Goal: Communication & Community: Answer question/provide support

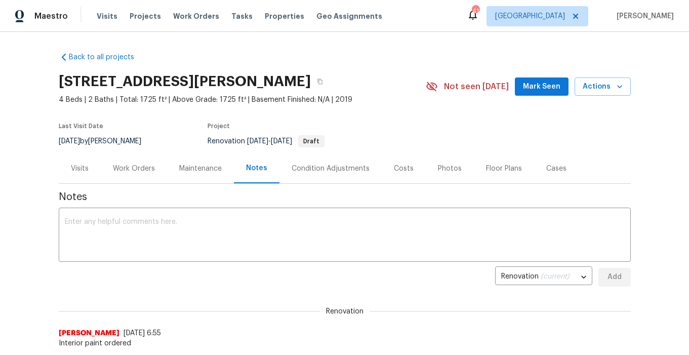
click at [134, 166] on div "Work Orders" at bounding box center [134, 169] width 42 height 10
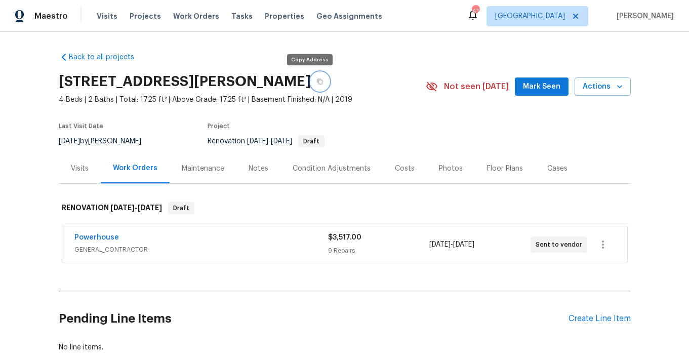
click at [317, 81] on icon "button" at bounding box center [320, 81] width 6 height 6
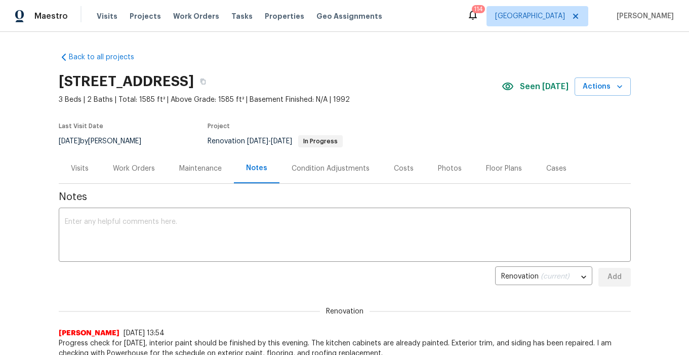
click at [199, 172] on div "Maintenance" at bounding box center [200, 169] width 43 height 10
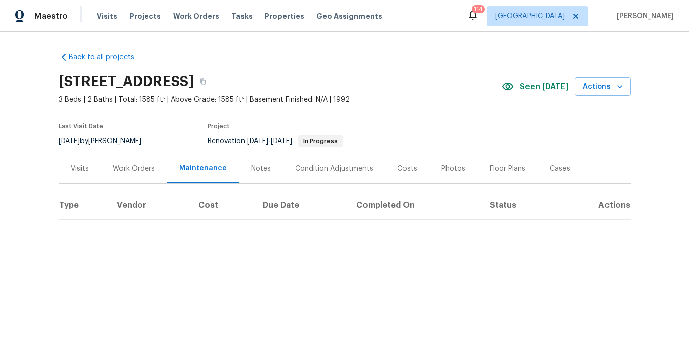
click at [143, 171] on div "Work Orders" at bounding box center [134, 169] width 42 height 10
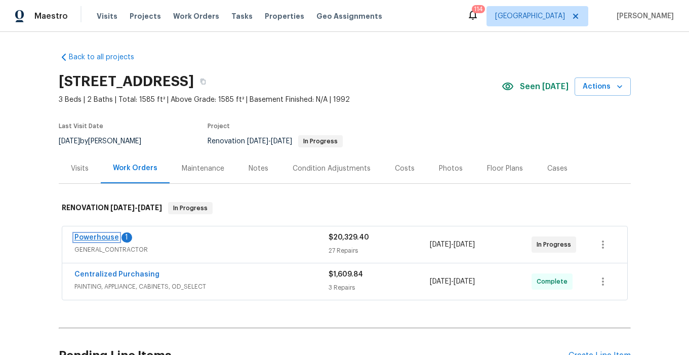
click at [98, 235] on link "Powerhouse" at bounding box center [96, 237] width 45 height 7
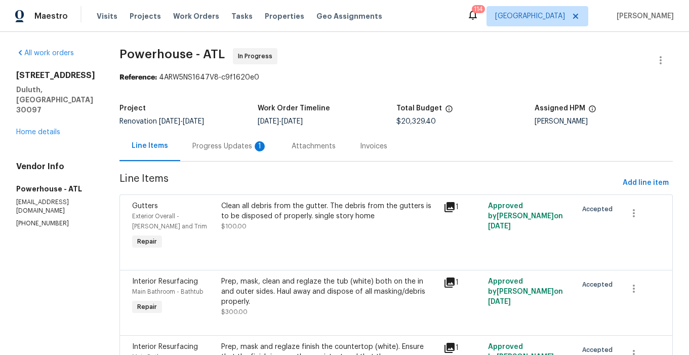
click at [260, 148] on div "Progress Updates 1" at bounding box center [229, 146] width 75 height 10
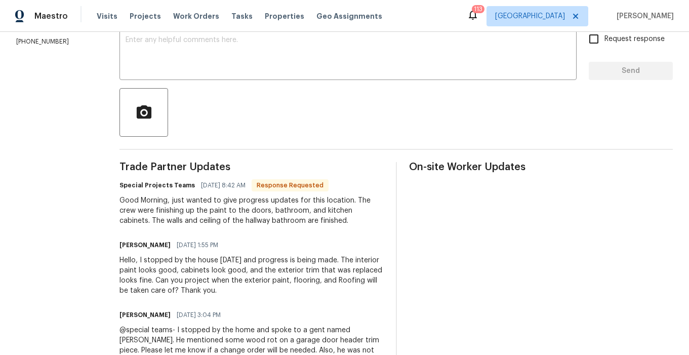
scroll to position [180, 0]
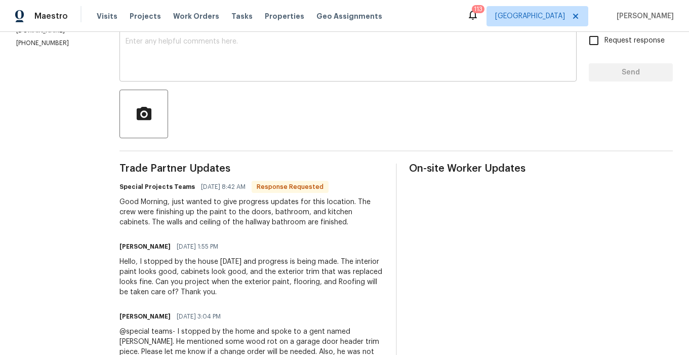
click at [227, 46] on textarea at bounding box center [348, 55] width 445 height 35
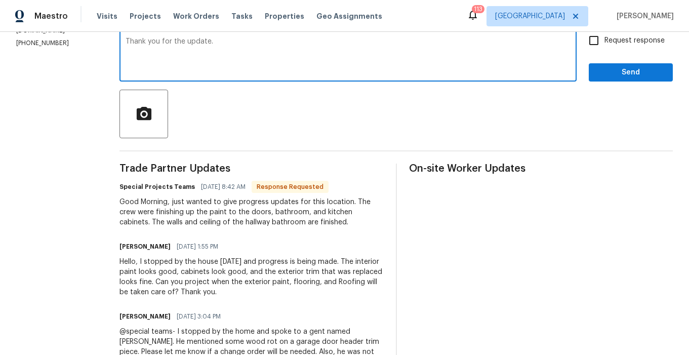
type textarea "Thank you for the update."
click at [621, 72] on span "Send" at bounding box center [631, 72] width 68 height 13
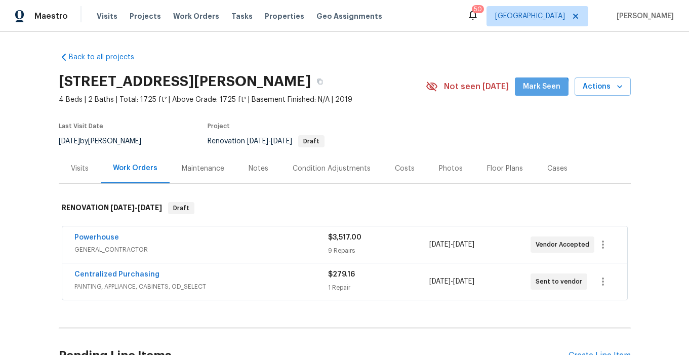
click at [536, 91] on span "Mark Seen" at bounding box center [541, 87] width 37 height 13
click at [539, 86] on span "Mark Seen" at bounding box center [541, 87] width 37 height 13
